Goal: Information Seeking & Learning: Understand process/instructions

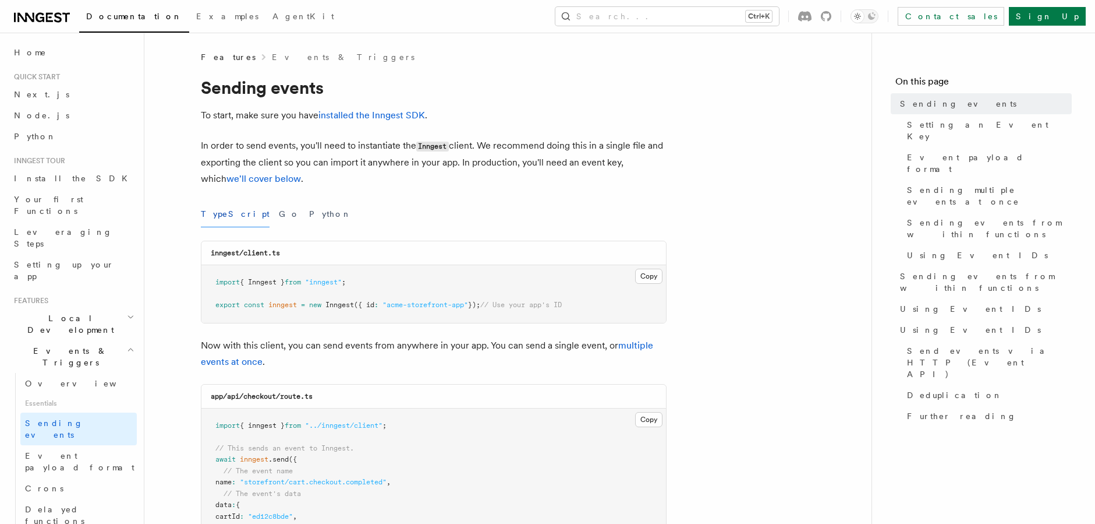
click at [65, 312] on span "Local Development" at bounding box center [68, 323] width 118 height 23
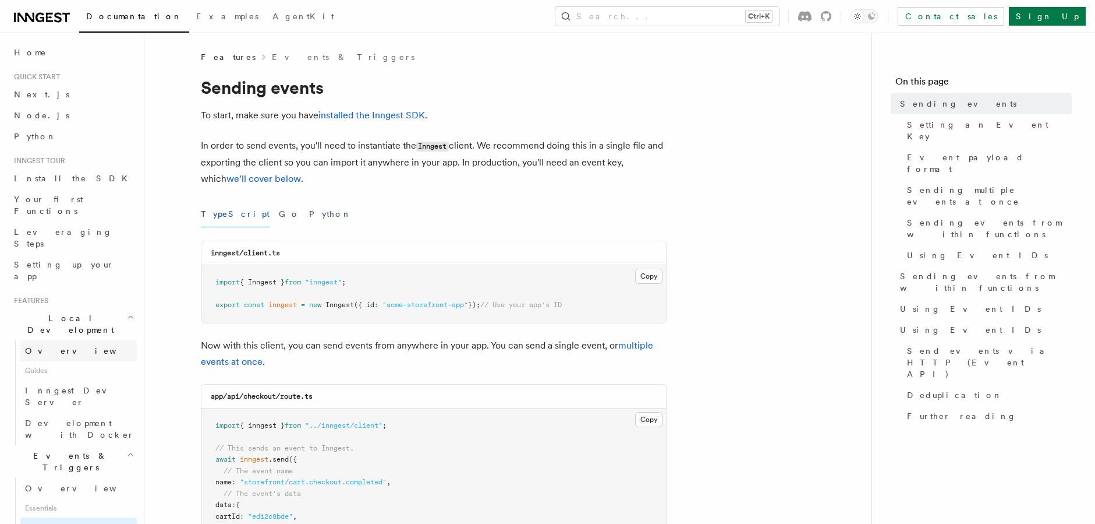
click at [60, 340] on link "Overview" at bounding box center [78, 350] width 116 height 21
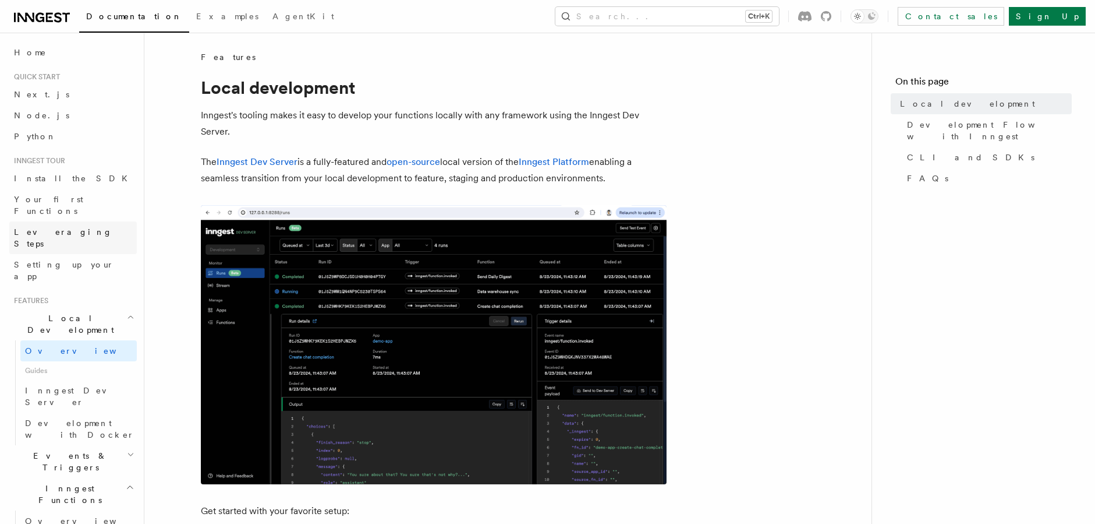
click at [52, 227] on span "Leveraging Steps" at bounding box center [63, 237] width 98 height 21
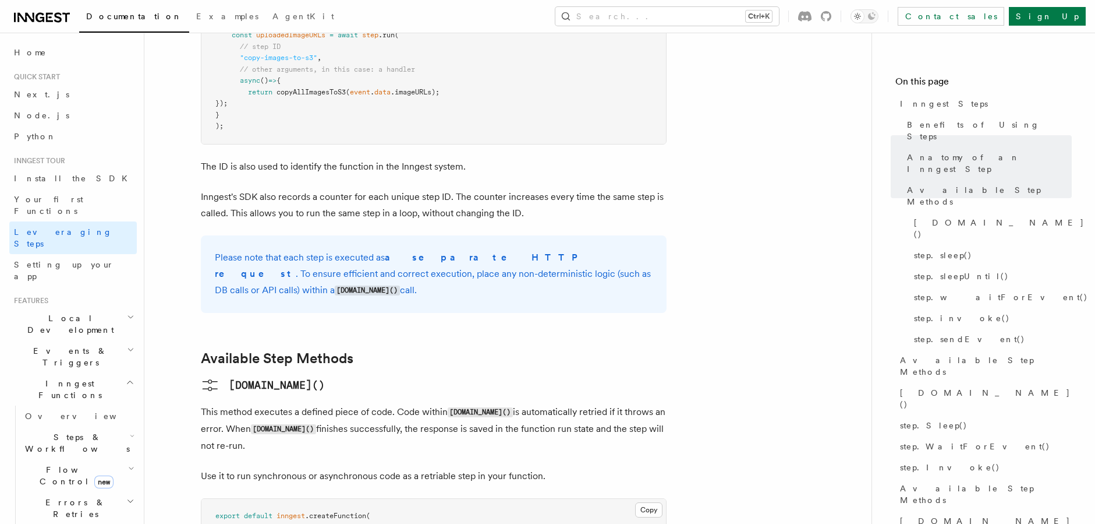
scroll to position [755, 0]
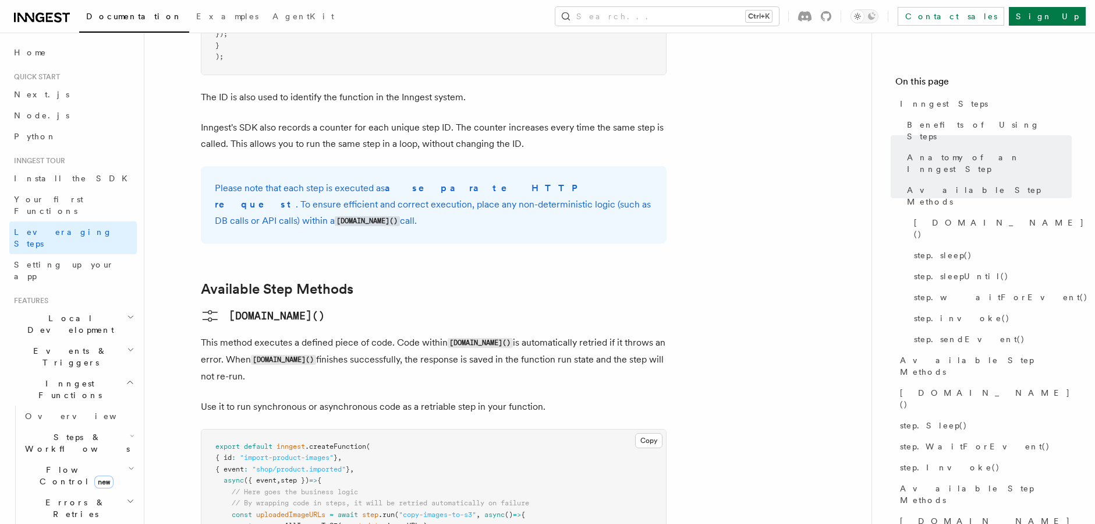
click at [88, 308] on h2 "Local Development" at bounding box center [73, 324] width 128 height 33
click at [61, 386] on span "Inngest Dev Server" at bounding box center [75, 396] width 100 height 21
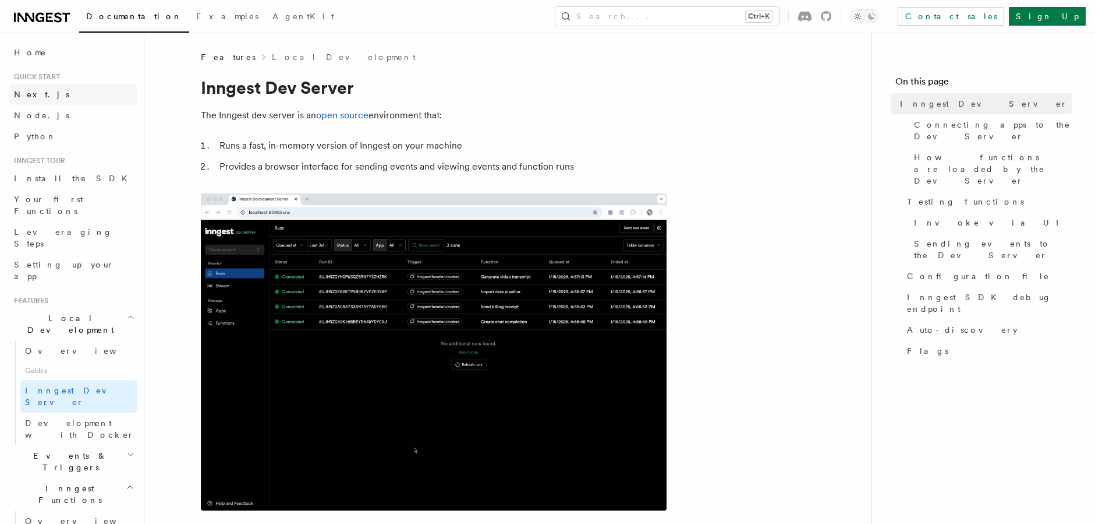
click at [46, 94] on link "Next.js" at bounding box center [73, 94] width 128 height 21
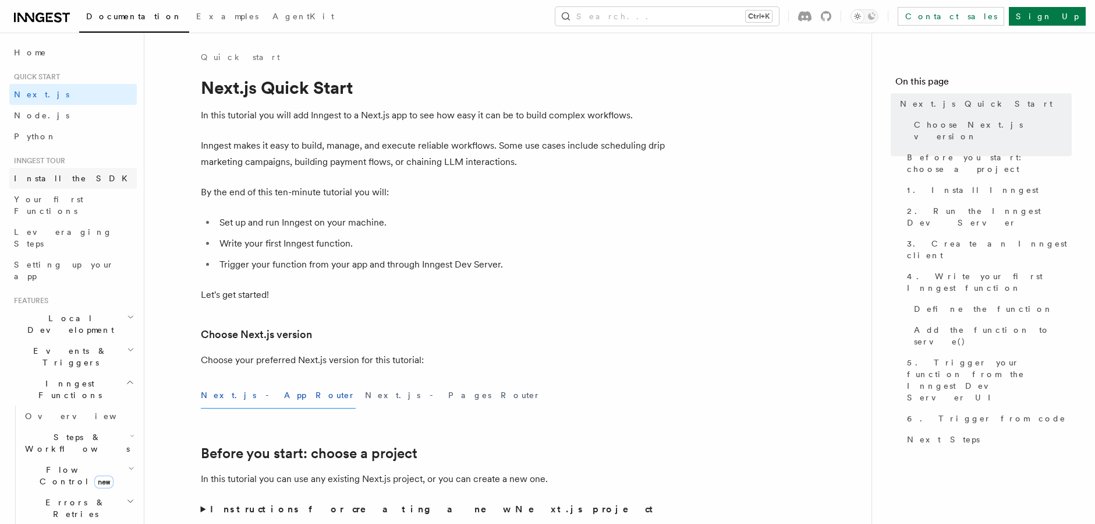
click at [83, 182] on link "Install the SDK" at bounding box center [73, 178] width 128 height 21
